Goal: Check status

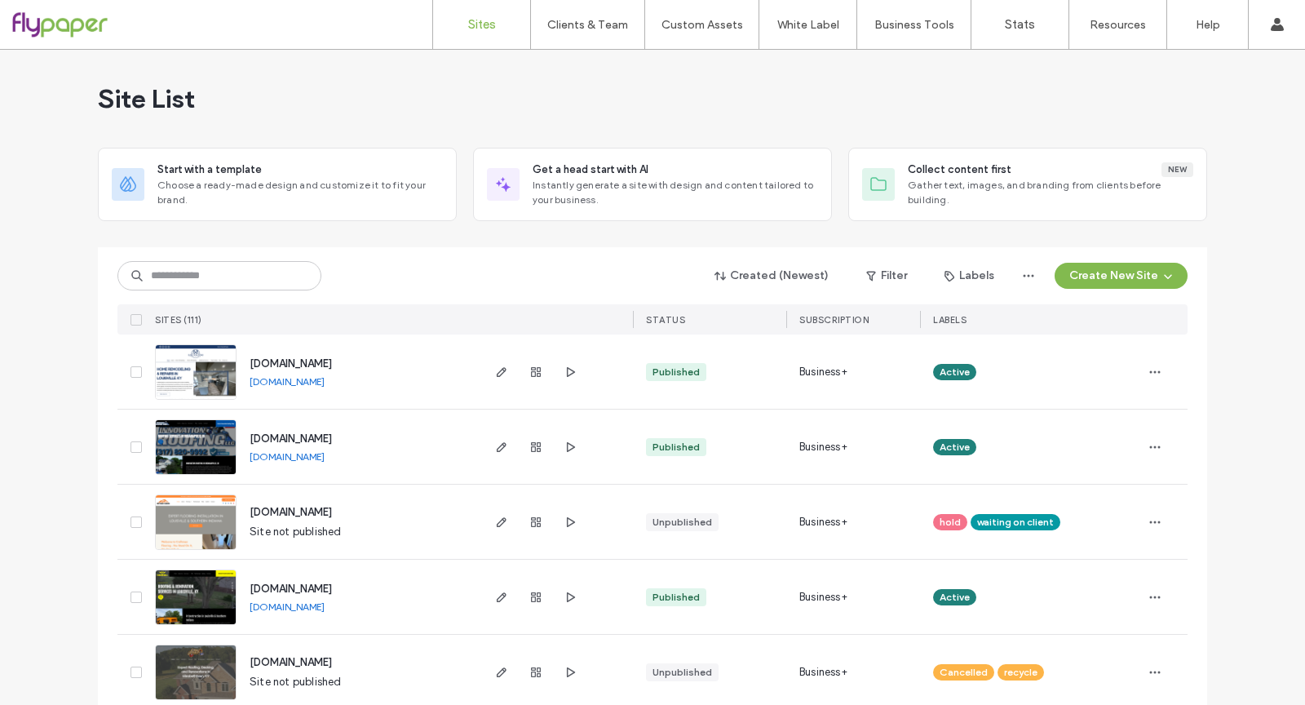
scroll to position [286, 0]
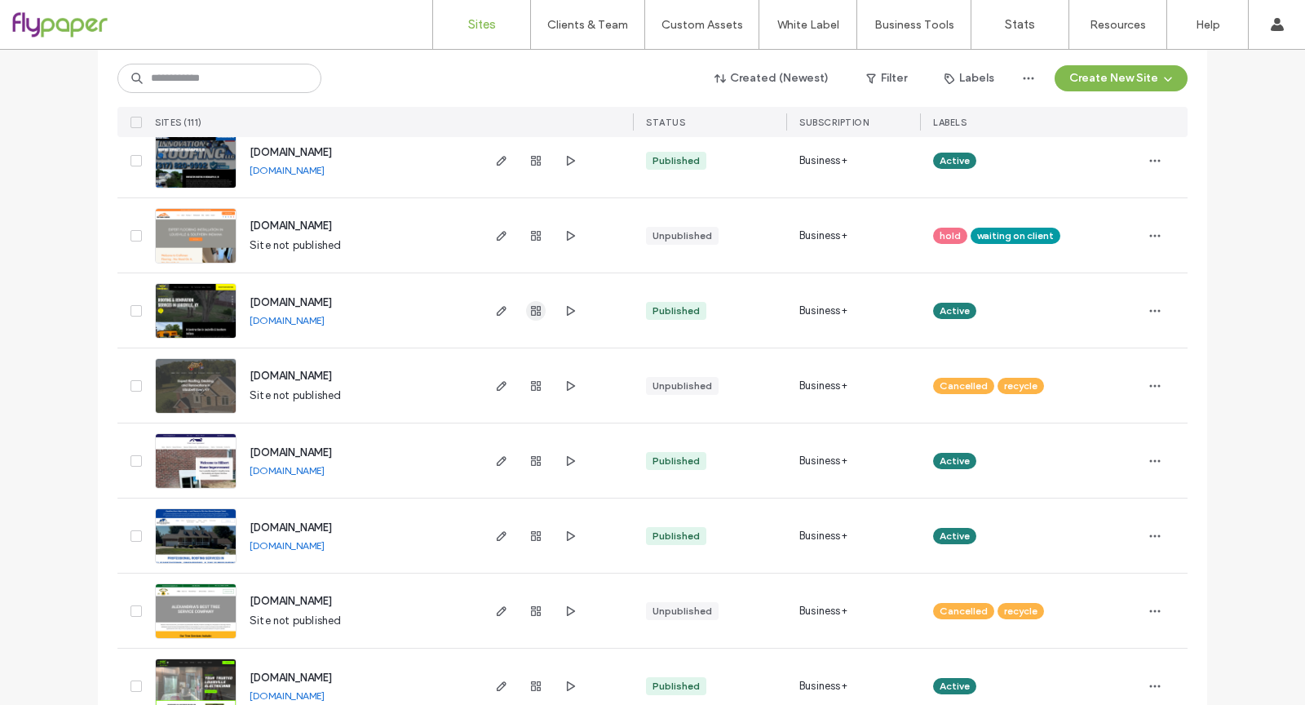
click at [529, 308] on icon "button" at bounding box center [535, 310] width 13 height 13
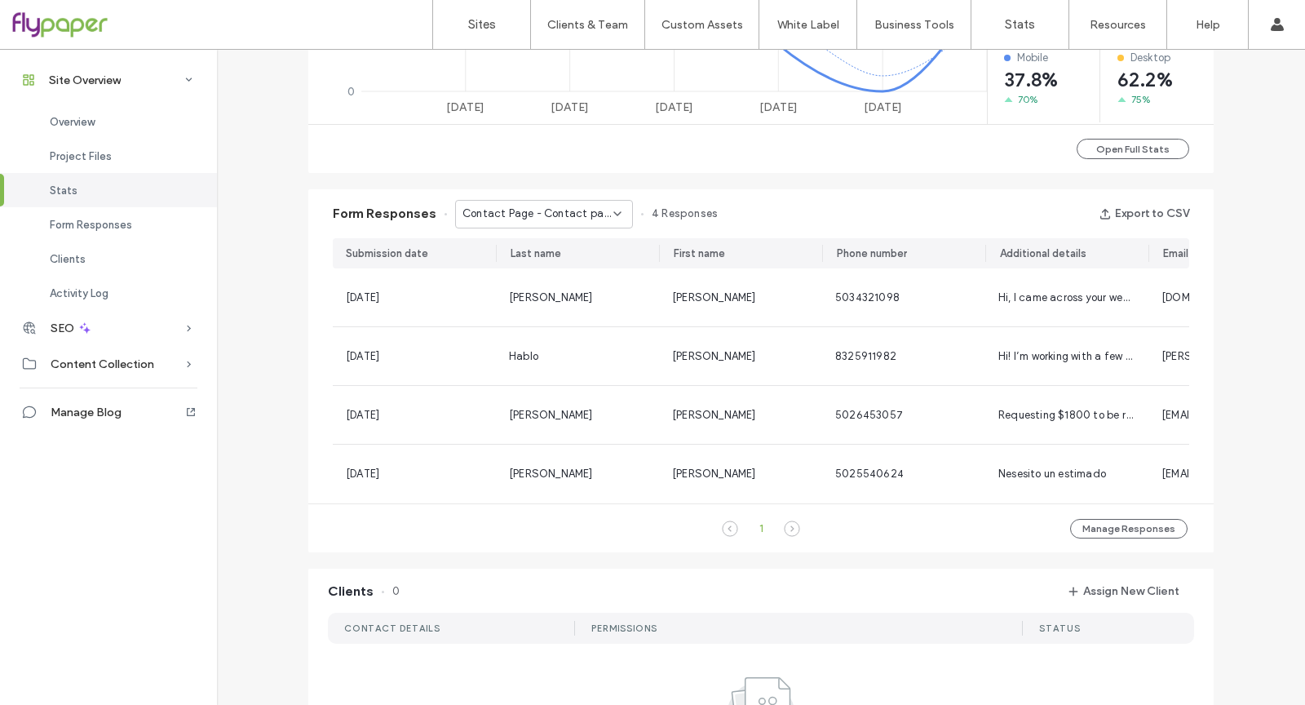
scroll to position [943, 0]
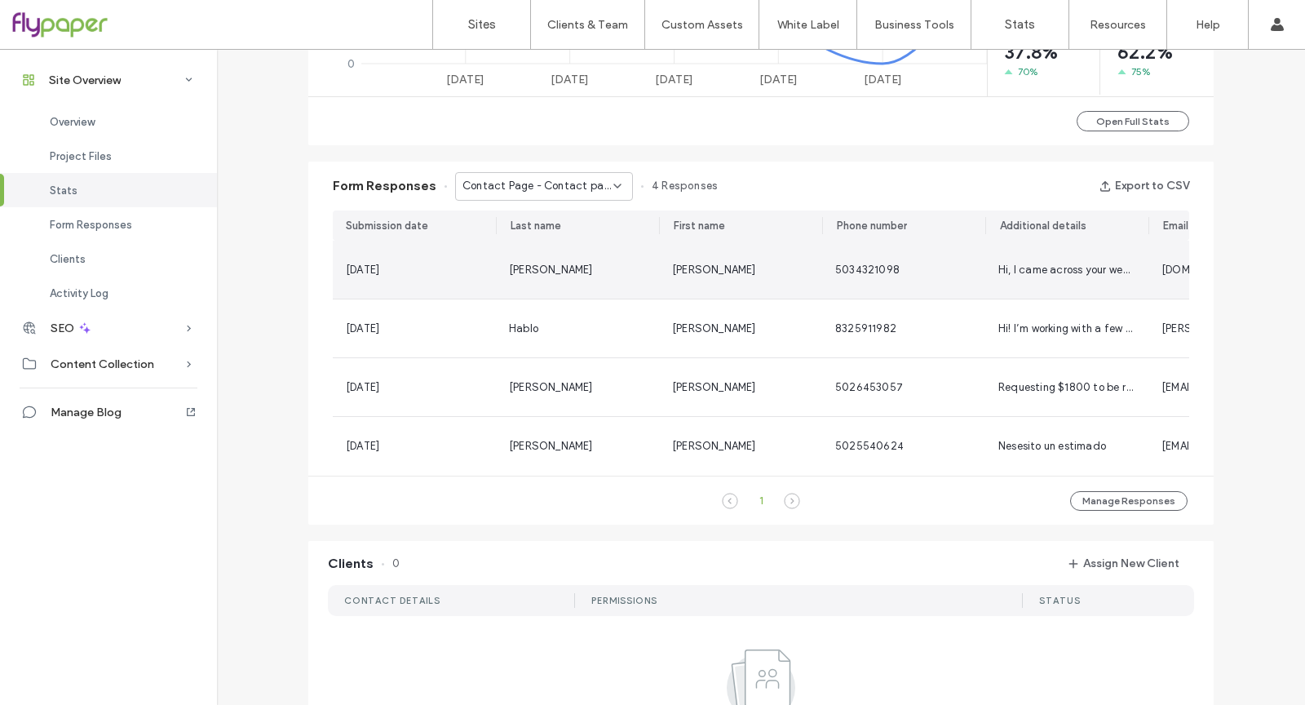
click at [509, 266] on span "[PERSON_NAME]" at bounding box center [551, 269] width 84 height 12
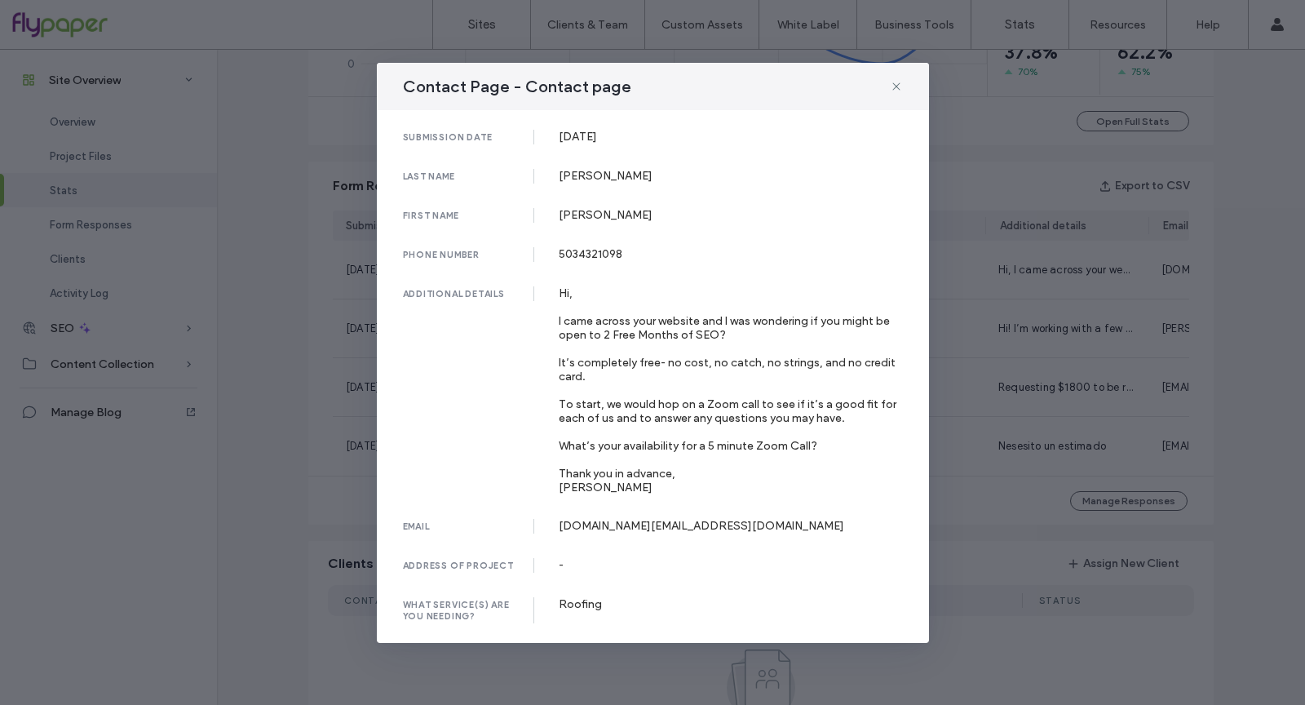
click at [1128, 336] on div "Contact Page - Contact page submission date [DATE] last name [PERSON_NAME] firs…" at bounding box center [652, 352] width 1305 height 705
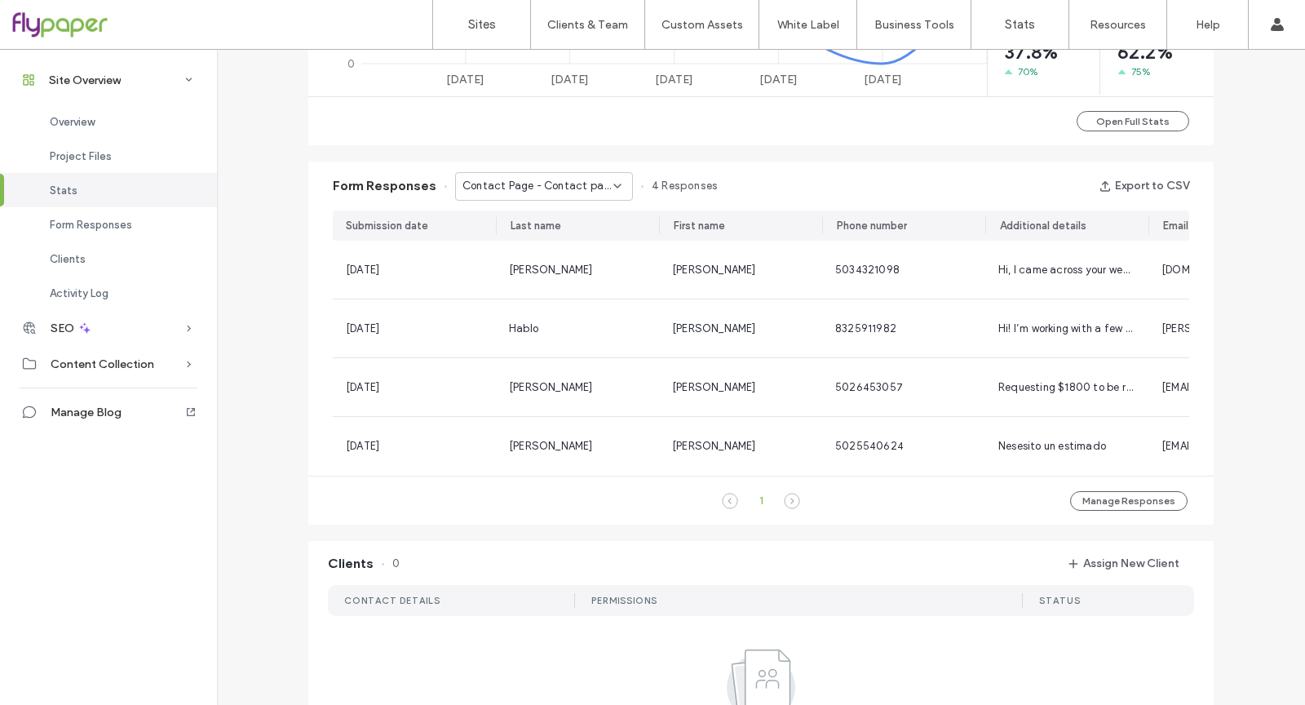
click at [542, 179] on span "Contact Page - Contact page" at bounding box center [538, 186] width 151 height 16
click at [557, 261] on div "Exterior Page - Exterior Services page" at bounding box center [536, 271] width 177 height 29
click at [544, 182] on span "Exterior Page - Exterior Services page" at bounding box center [538, 186] width 151 height 16
click at [576, 241] on span "Home Page - Home page" at bounding box center [515, 242] width 123 height 16
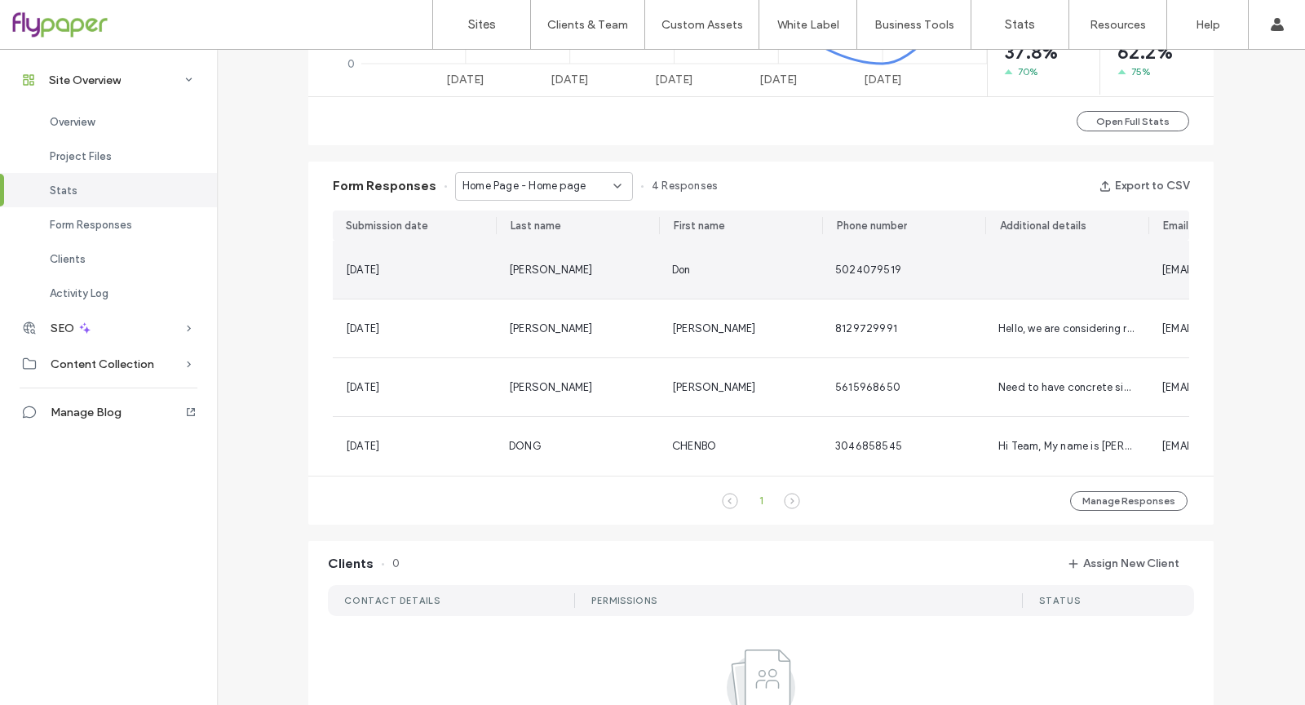
click at [573, 255] on div "[PERSON_NAME]" at bounding box center [577, 270] width 163 height 58
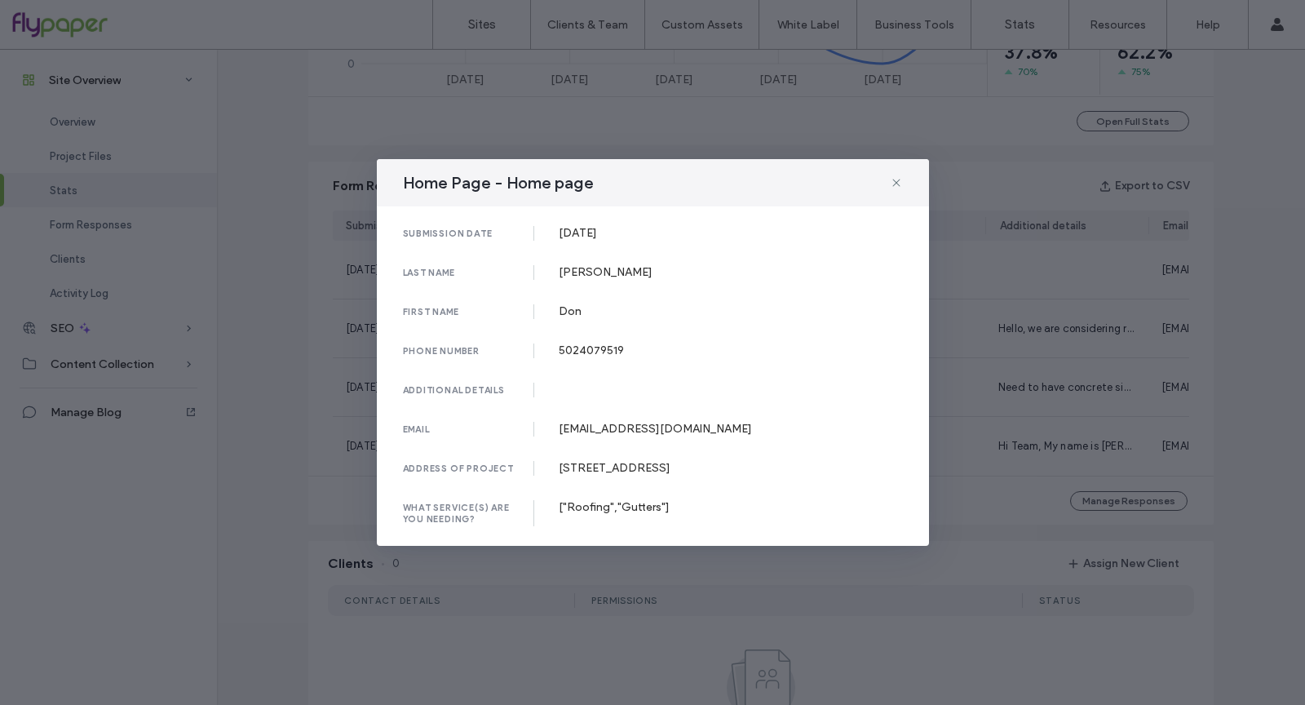
click at [338, 613] on div "Home Page - Home page submission date [DATE] last name [PERSON_NAME] first name…" at bounding box center [652, 352] width 1305 height 705
